Goal: Check status

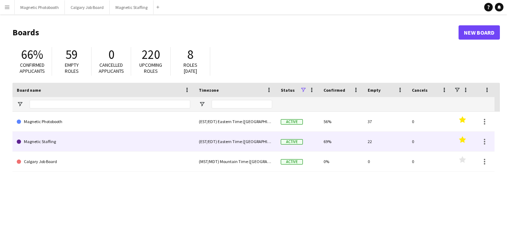
click at [84, 142] on link "Magnetic Staffing" at bounding box center [104, 142] width 174 height 20
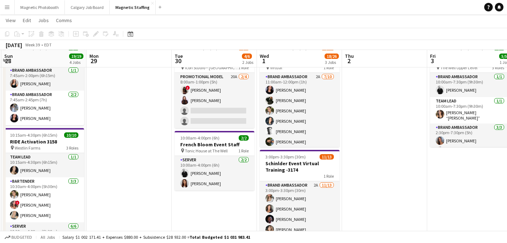
scroll to position [42, 0]
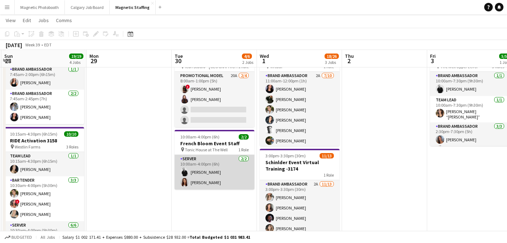
click at [217, 186] on app-card-role "Server [DATE] 10:00am-4:00pm (6h) [PERSON_NAME] [PERSON_NAME]" at bounding box center [215, 172] width 80 height 35
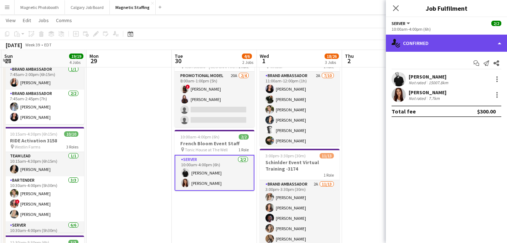
click at [440, 45] on div "single-neutral-actions-check-2 Confirmed" at bounding box center [446, 43] width 121 height 17
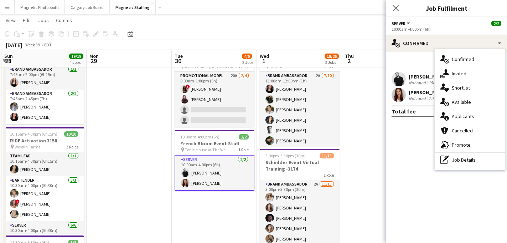
click at [455, 122] on div "single-neutral-actions-information Applicants" at bounding box center [470, 116] width 71 height 14
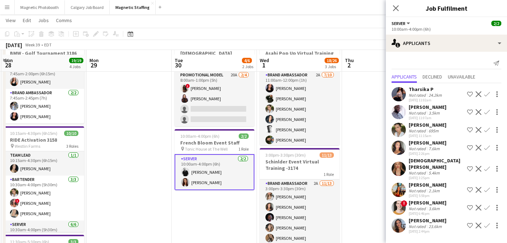
scroll to position [42, 0]
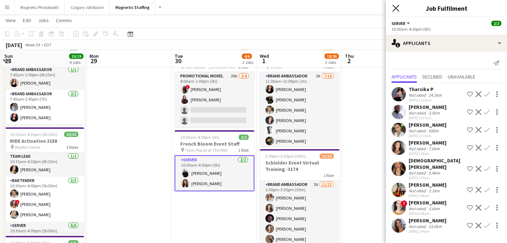
click at [395, 6] on icon at bounding box center [396, 8] width 7 height 7
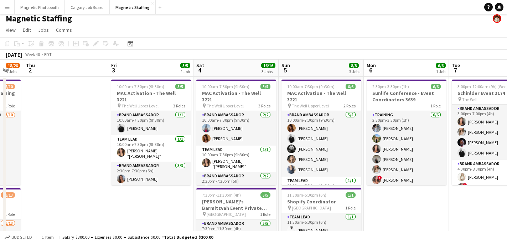
scroll to position [5, 0]
